Goal: Task Accomplishment & Management: Manage account settings

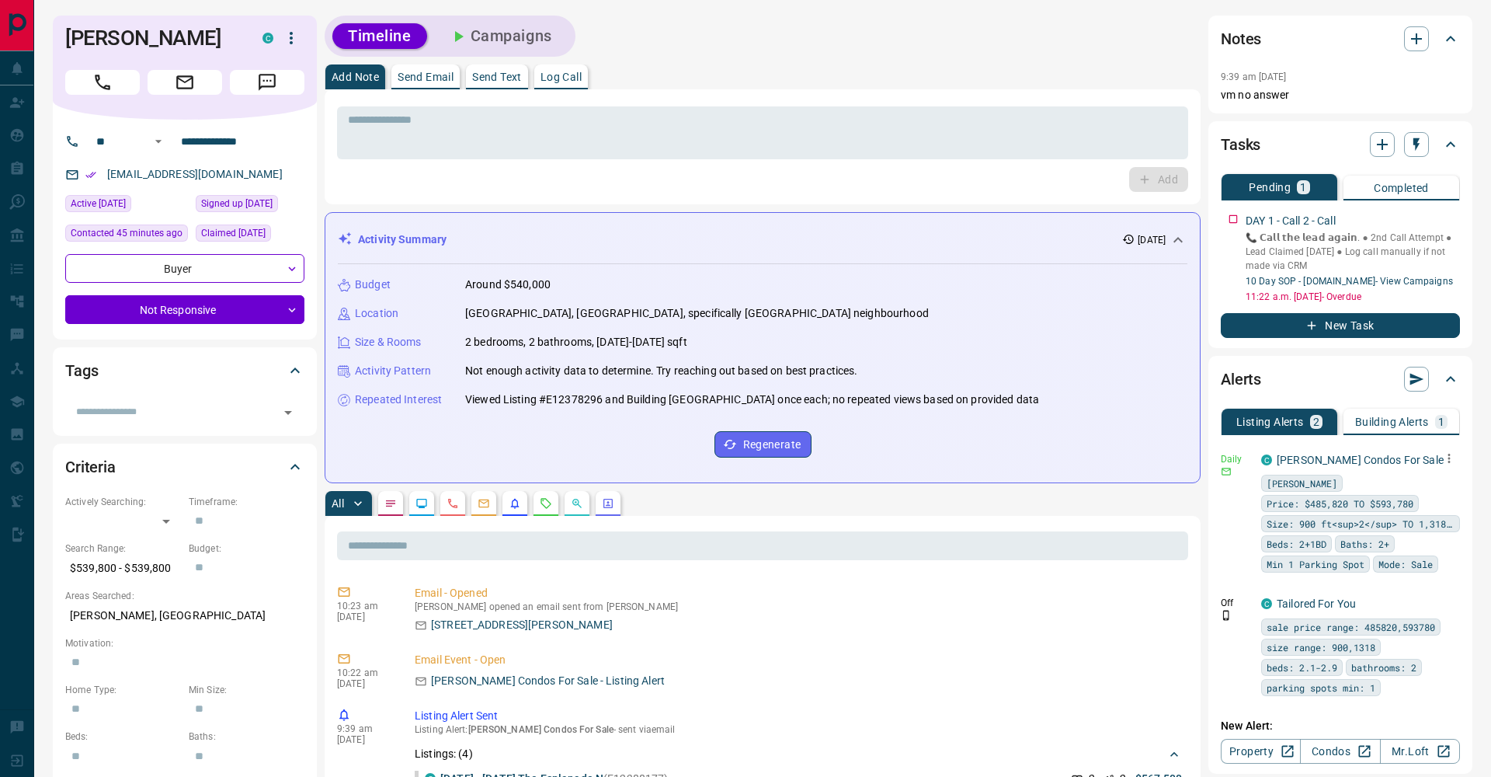
click at [1448, 459] on icon "button" at bounding box center [1449, 458] width 14 height 14
click at [1442, 531] on li "Delete" at bounding box center [1425, 537] width 68 height 25
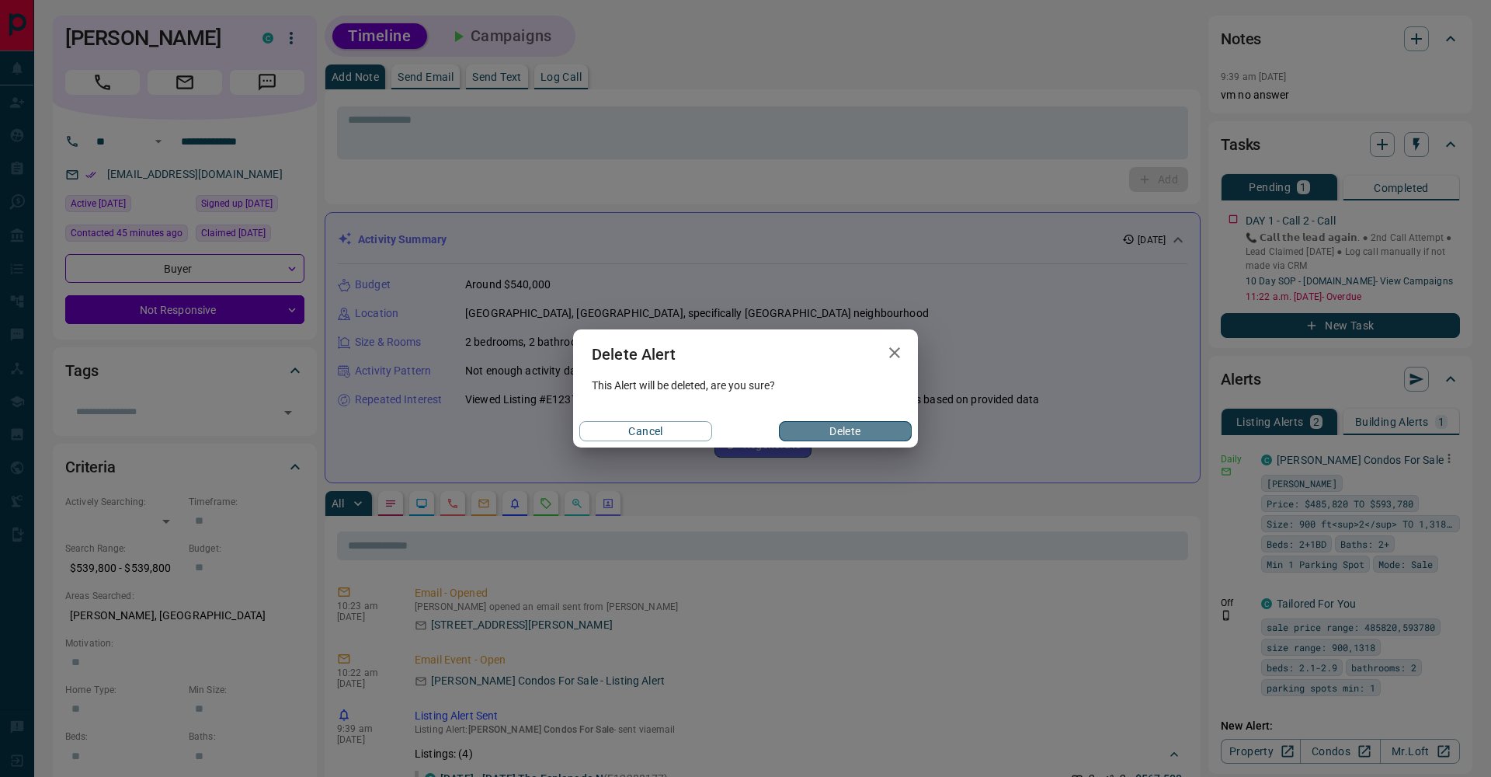
click at [861, 429] on button "Delete" at bounding box center [845, 431] width 133 height 20
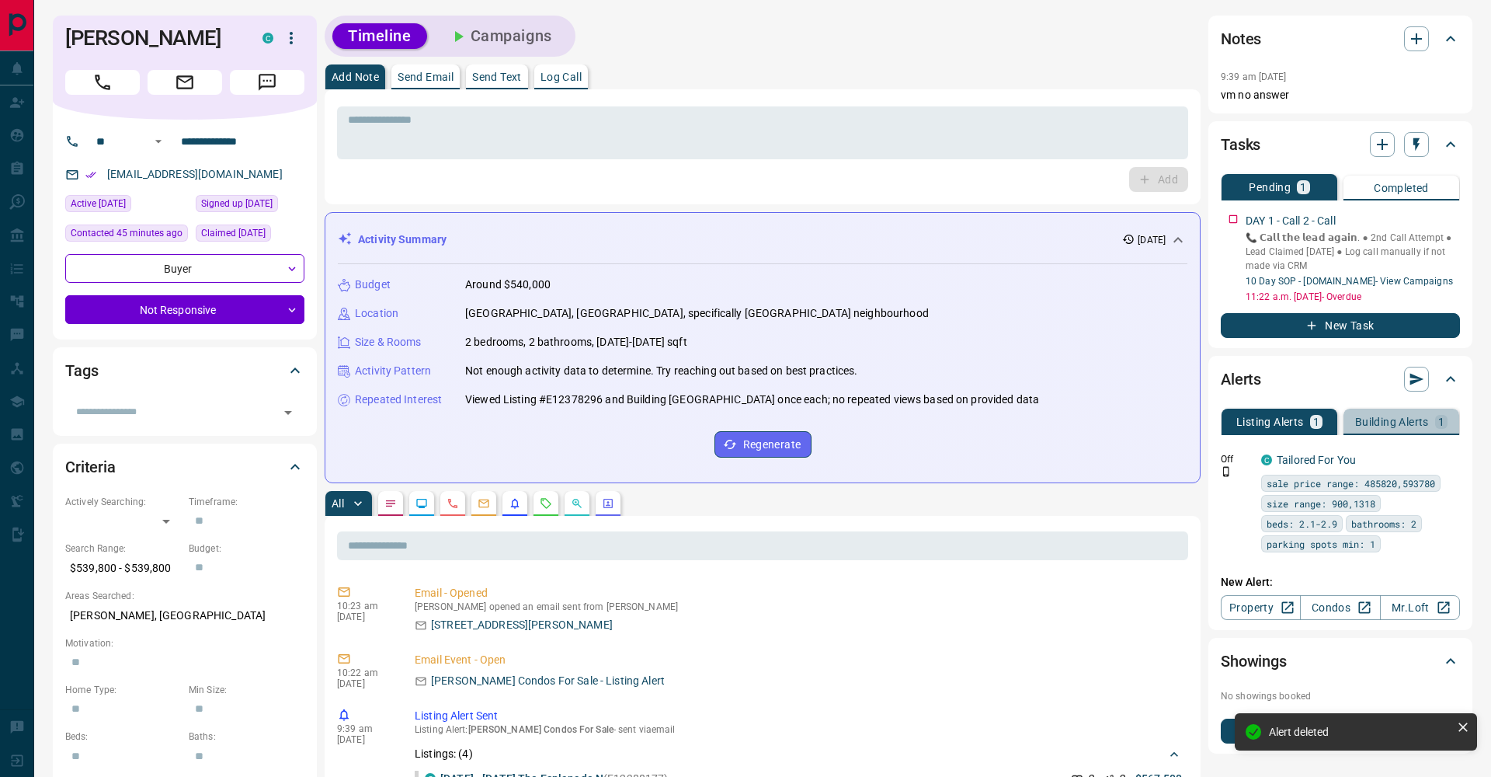
click at [1382, 420] on p "Building Alerts" at bounding box center [1392, 421] width 74 height 11
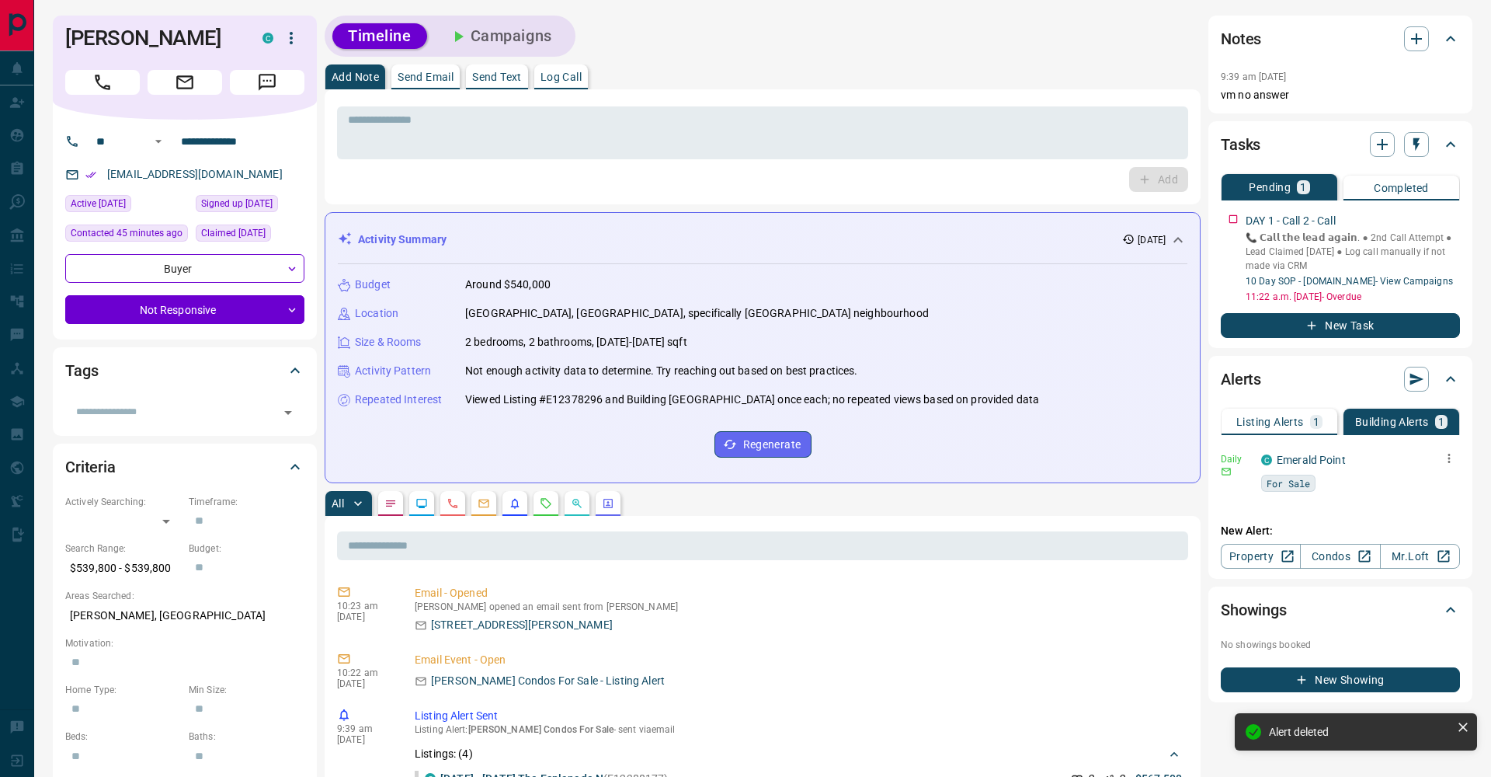
click at [1452, 461] on icon "button" at bounding box center [1449, 458] width 14 height 14
click at [1439, 541] on li "Delete" at bounding box center [1425, 537] width 68 height 25
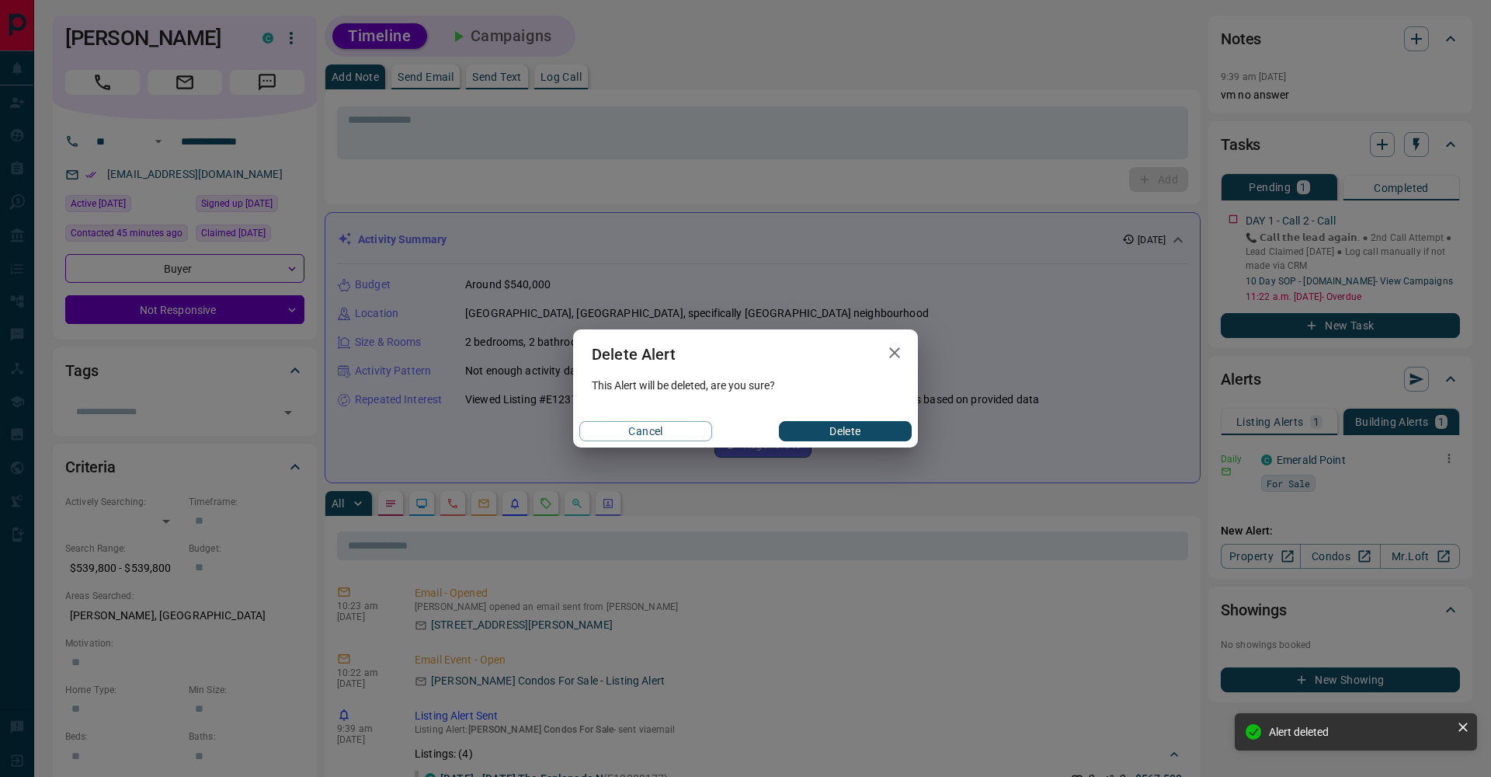
drag, startPoint x: 885, startPoint y: 435, endPoint x: 941, endPoint y: 409, distance: 61.8
click at [885, 434] on button "Delete" at bounding box center [845, 431] width 133 height 20
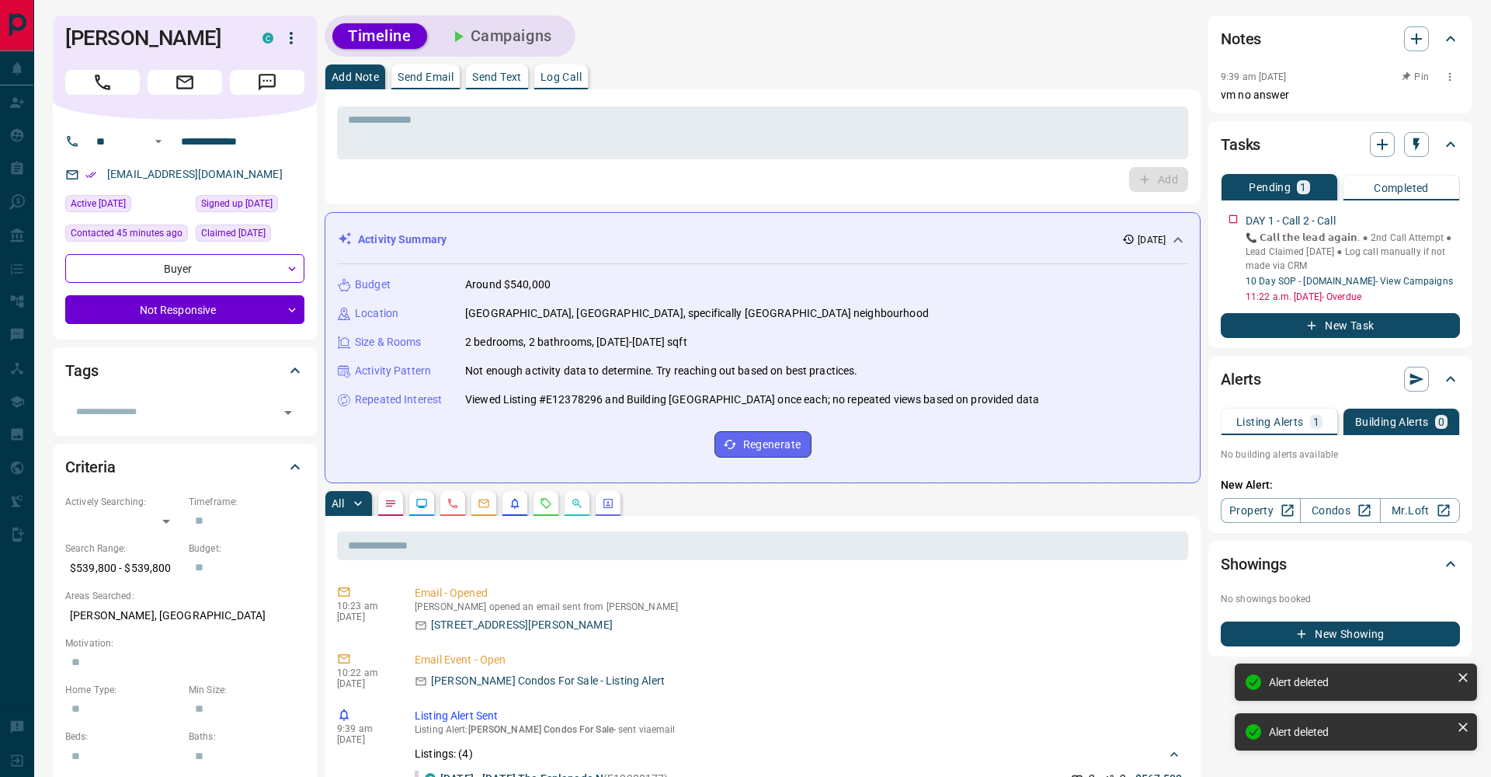
click at [1456, 78] on icon "button" at bounding box center [1450, 77] width 12 height 12
click at [1413, 105] on icon at bounding box center [1409, 104] width 11 height 11
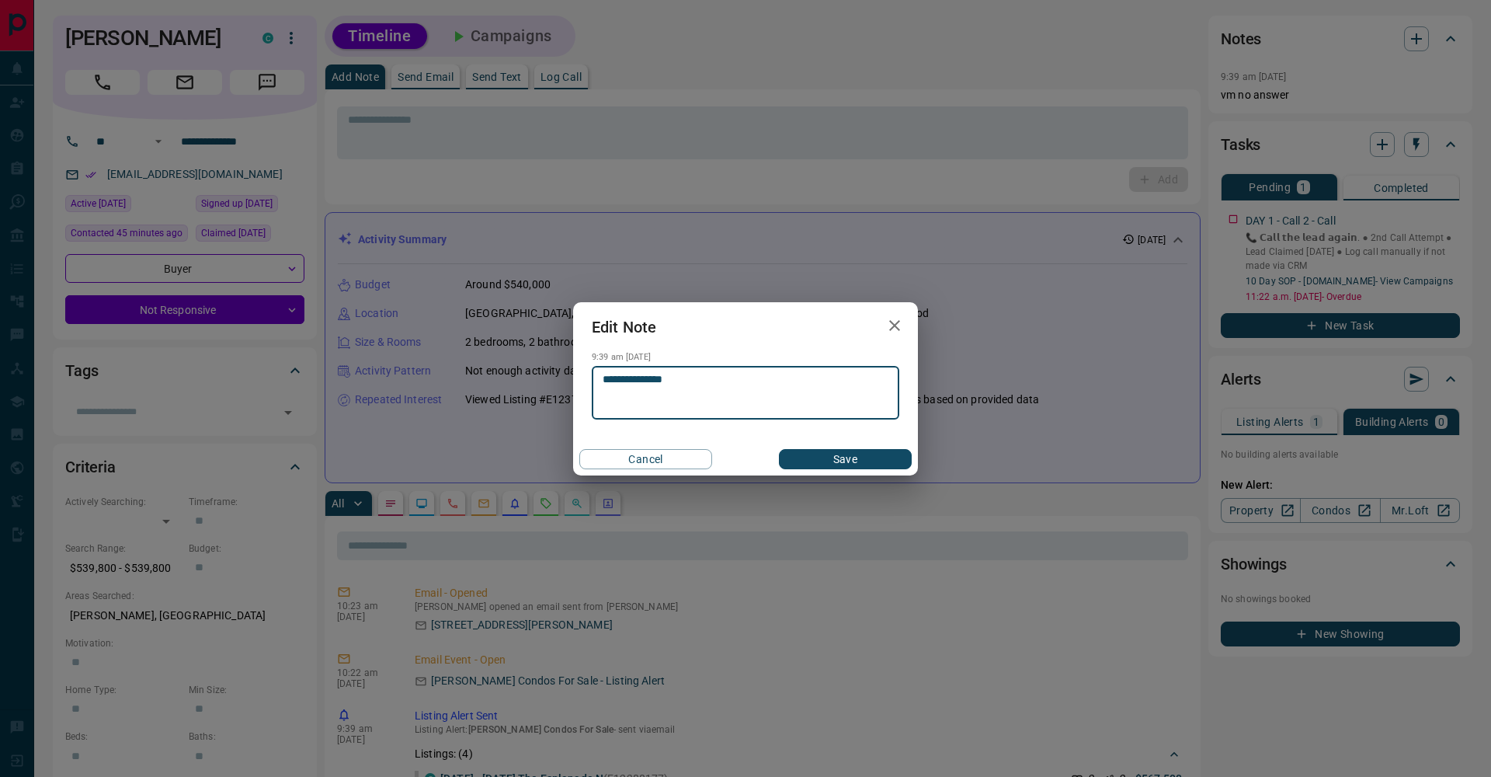
type textarea "**********"
click at [868, 462] on button "Save" at bounding box center [845, 459] width 133 height 20
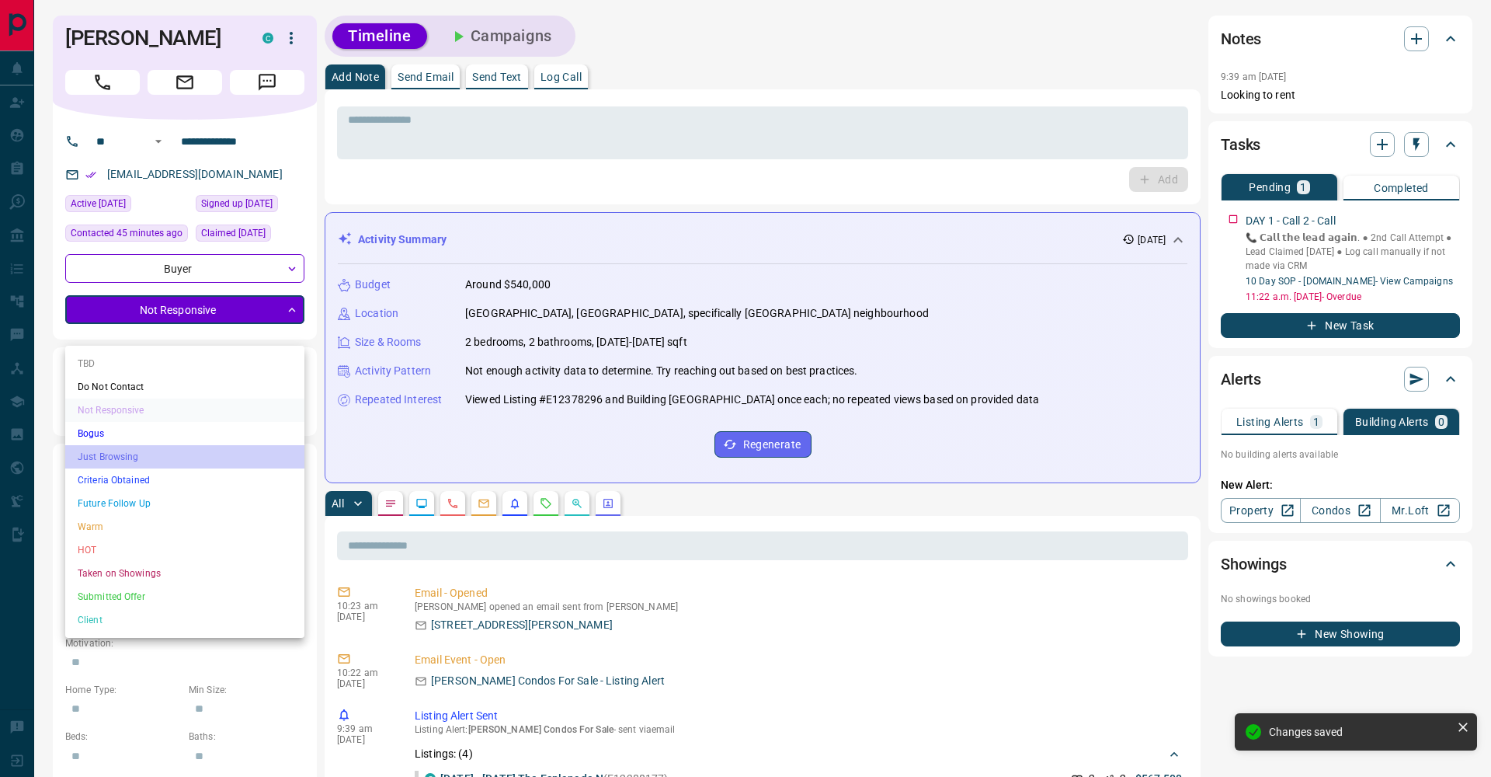
click at [190, 455] on li "Just Browsing" at bounding box center [184, 456] width 239 height 23
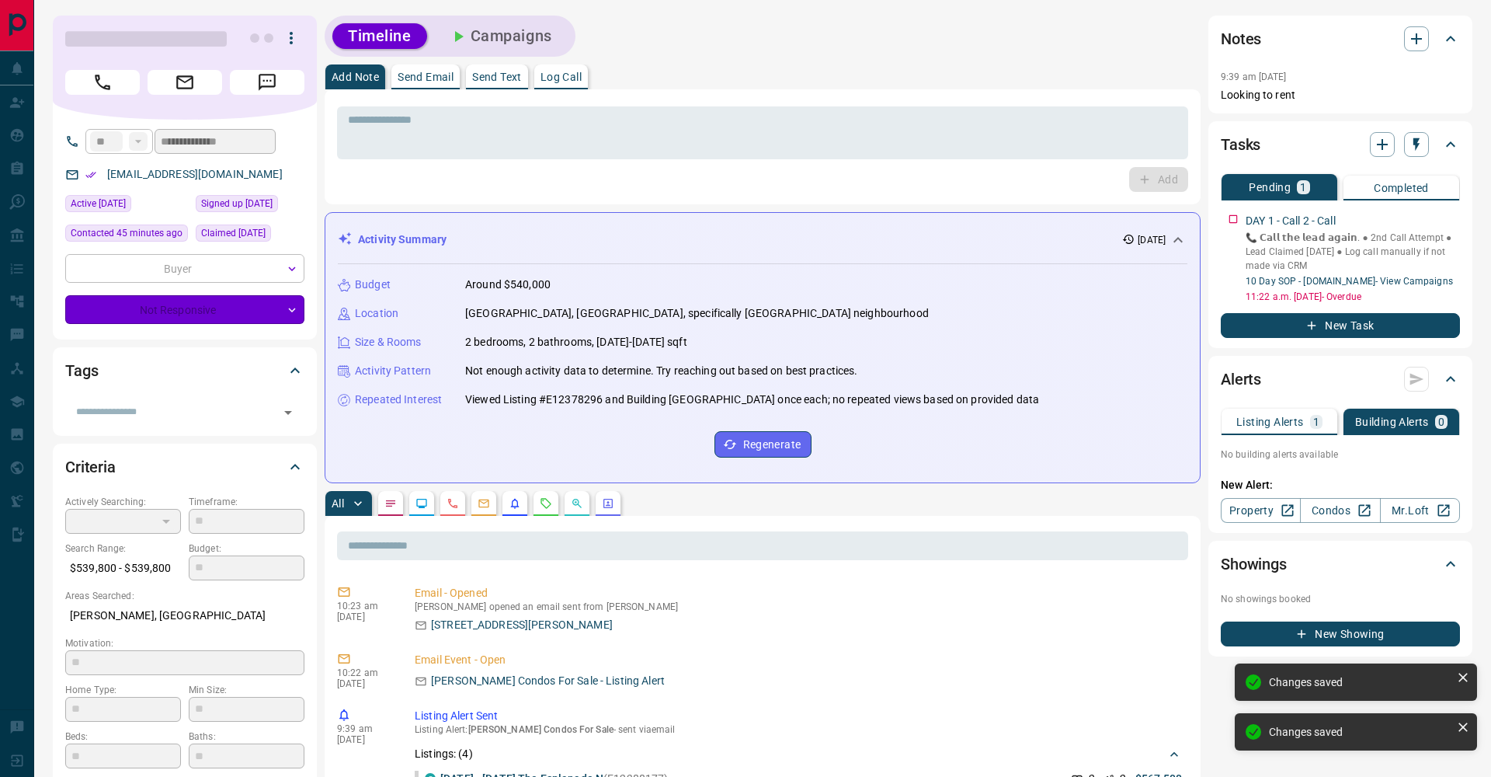
type input "*"
